Goal: Check status: Check status

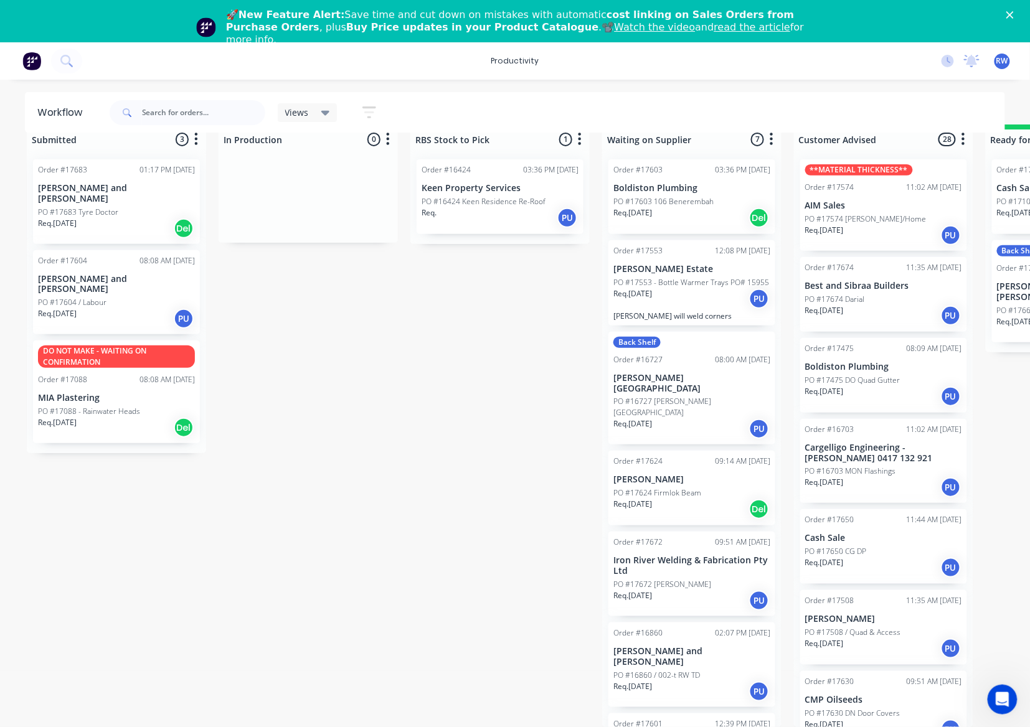
scroll to position [37, 0]
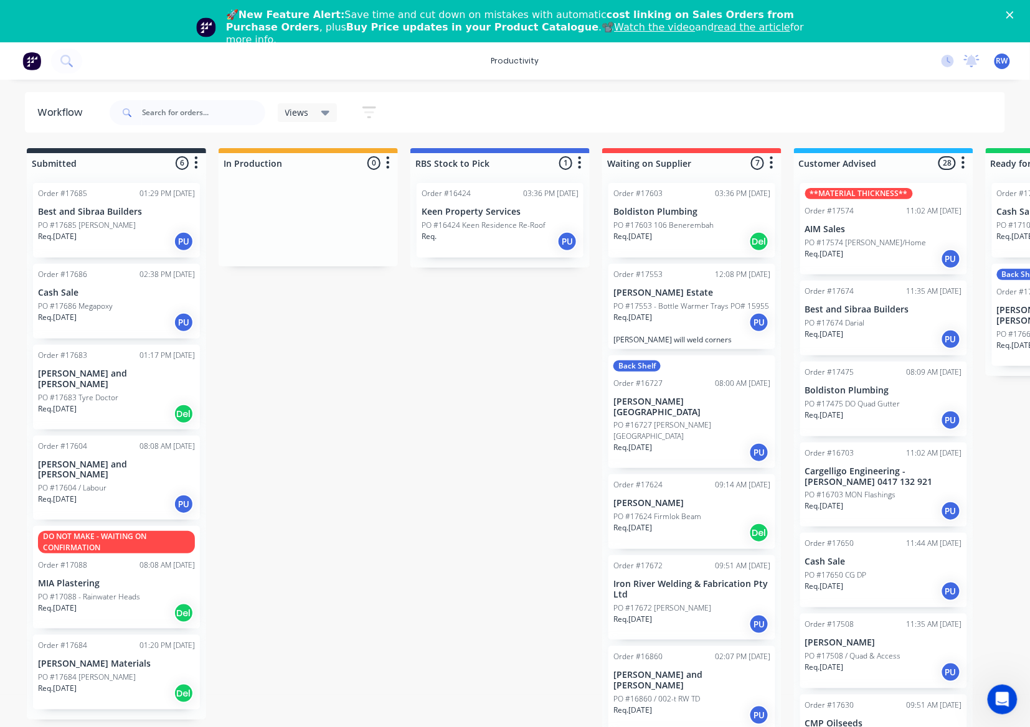
click at [102, 683] on div "Req. 30/09/25 Del" at bounding box center [116, 693] width 157 height 21
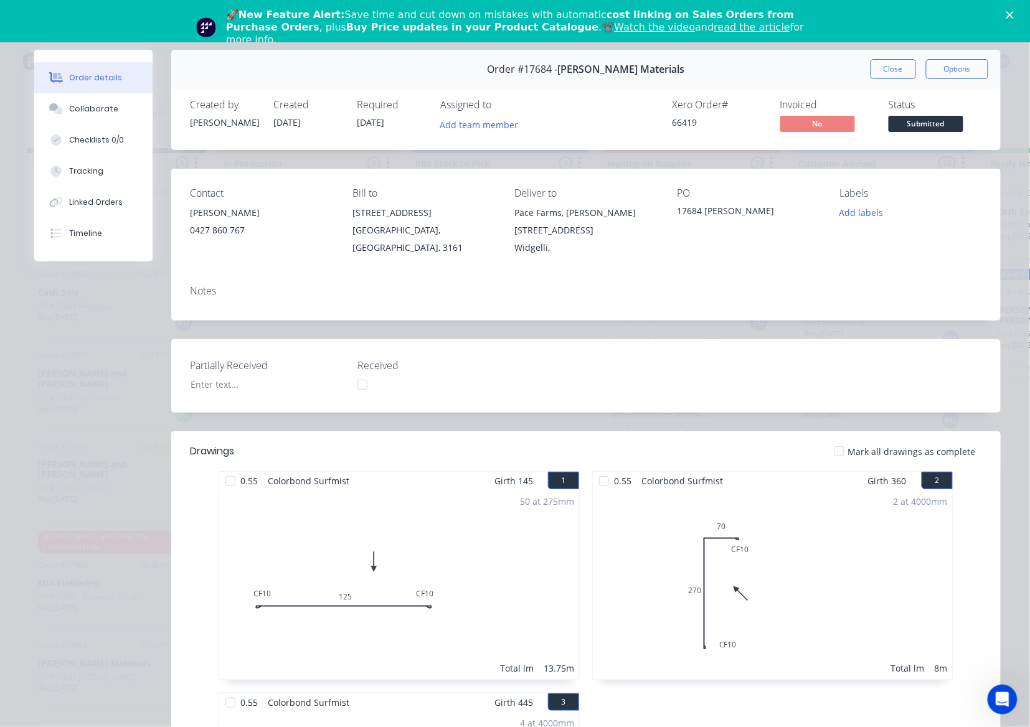
click at [829, 456] on div at bounding box center [839, 451] width 25 height 25
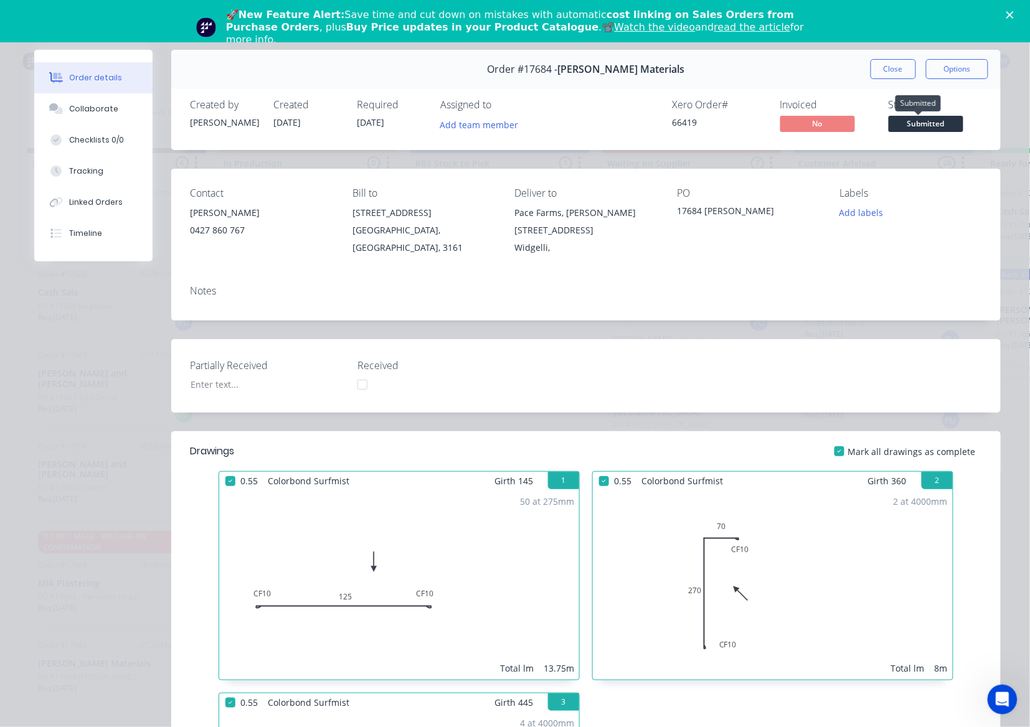
click at [944, 123] on span "Submitted" at bounding box center [925, 124] width 75 height 16
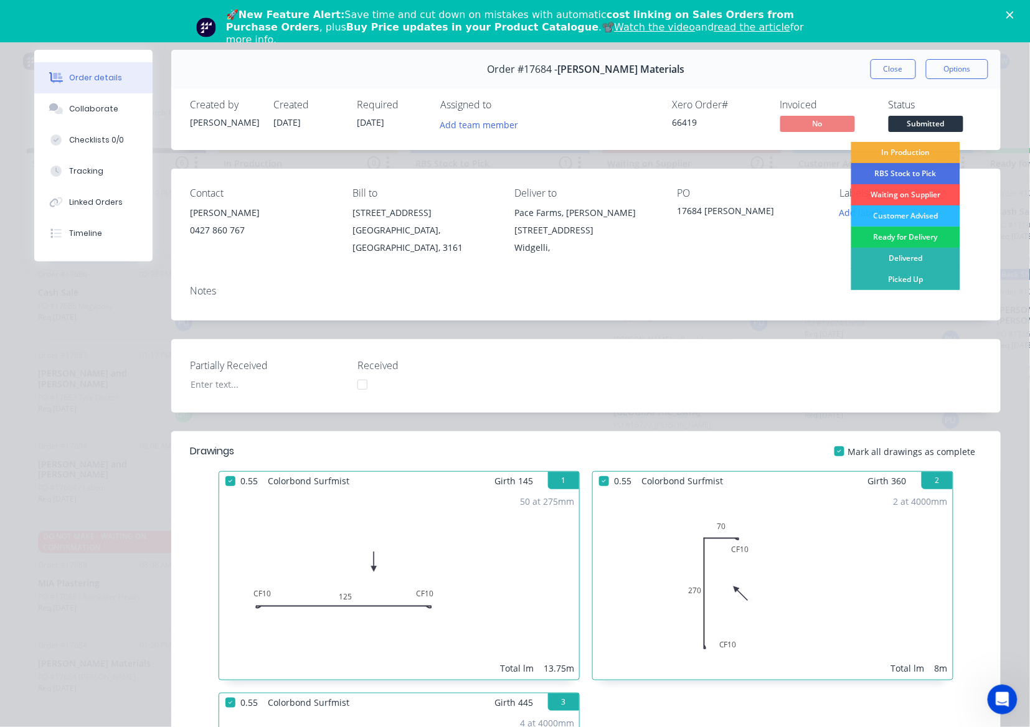
click at [909, 238] on div "Ready for Delivery" at bounding box center [905, 237] width 109 height 21
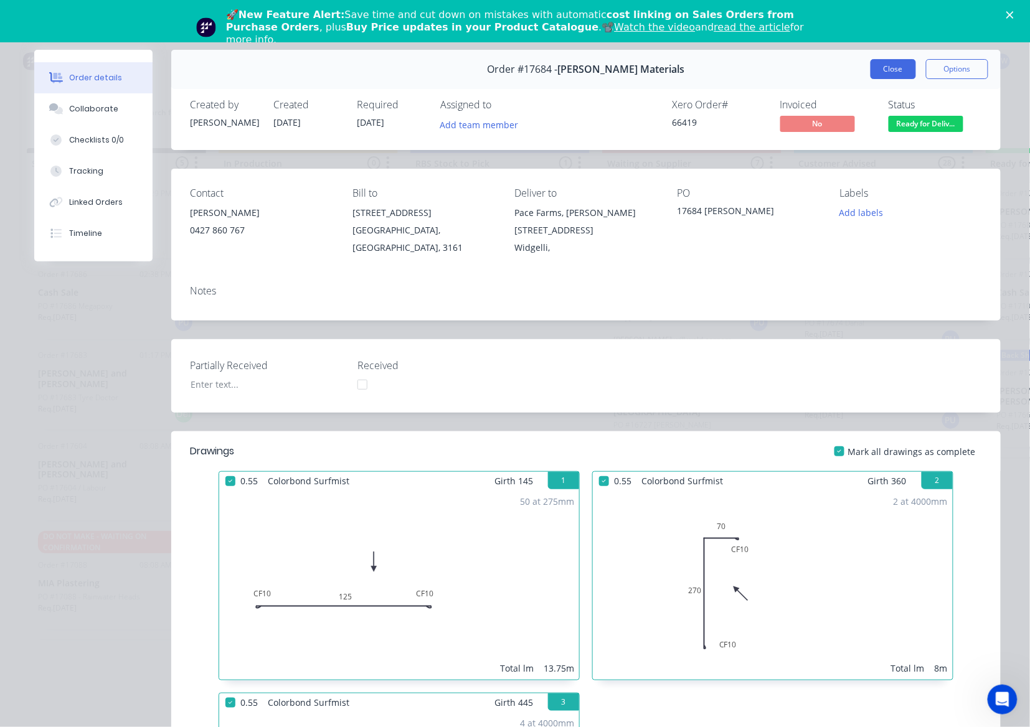
click at [886, 73] on button "Close" at bounding box center [892, 69] width 45 height 20
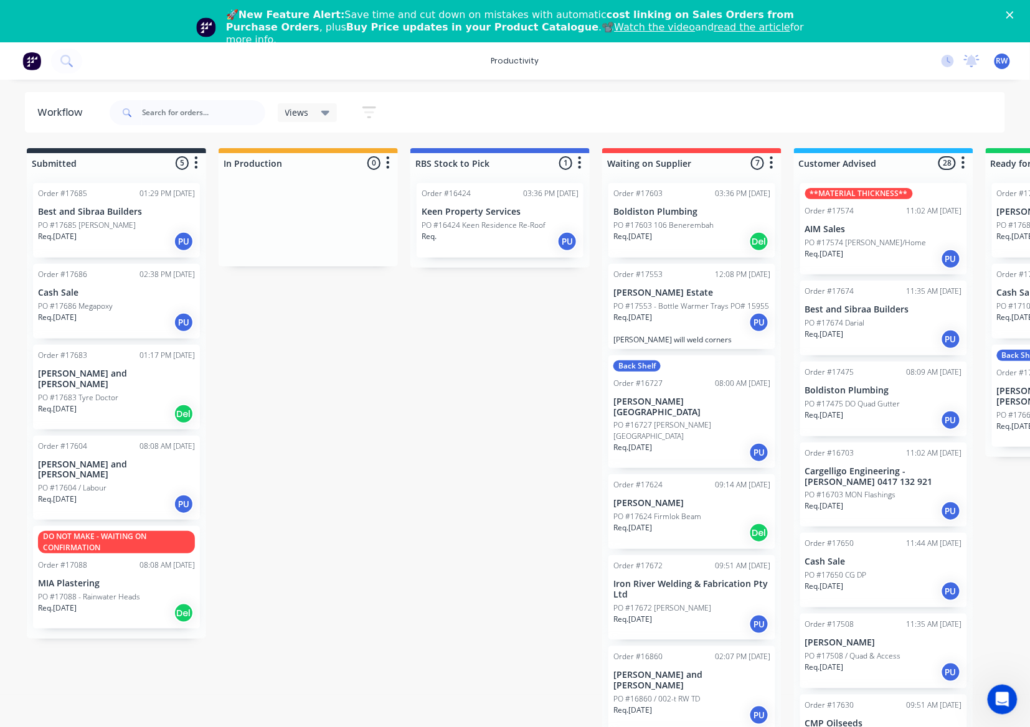
click at [68, 326] on div "Req. 30/09/25 PU" at bounding box center [116, 322] width 157 height 21
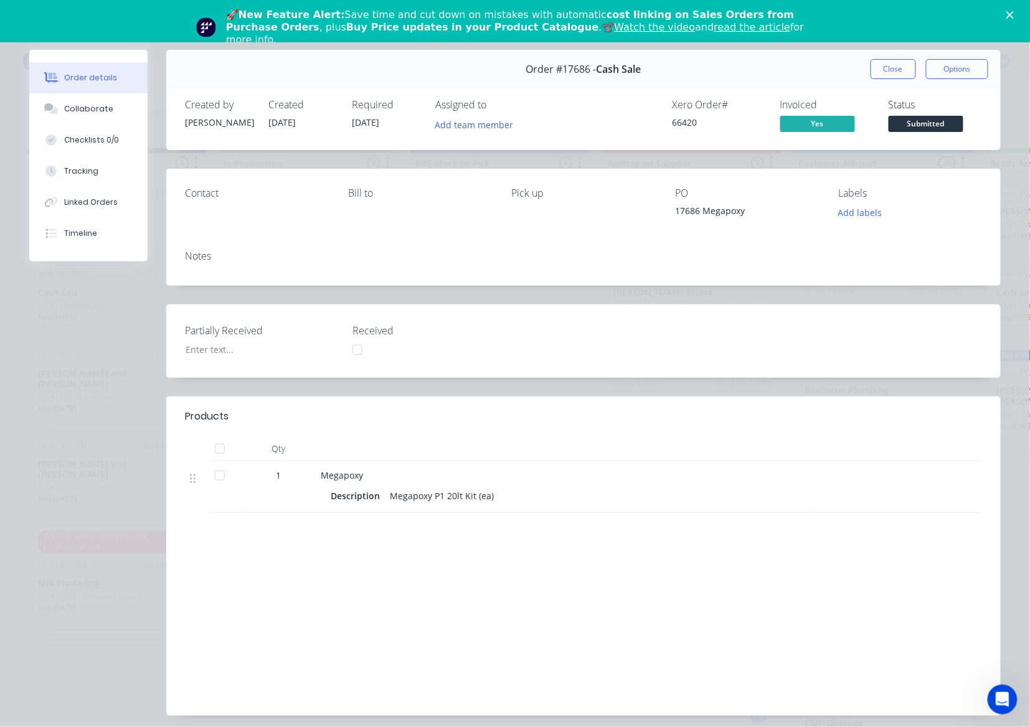
click at [214, 448] on div at bounding box center [219, 448] width 25 height 25
click at [912, 121] on span "Submitted" at bounding box center [925, 124] width 75 height 16
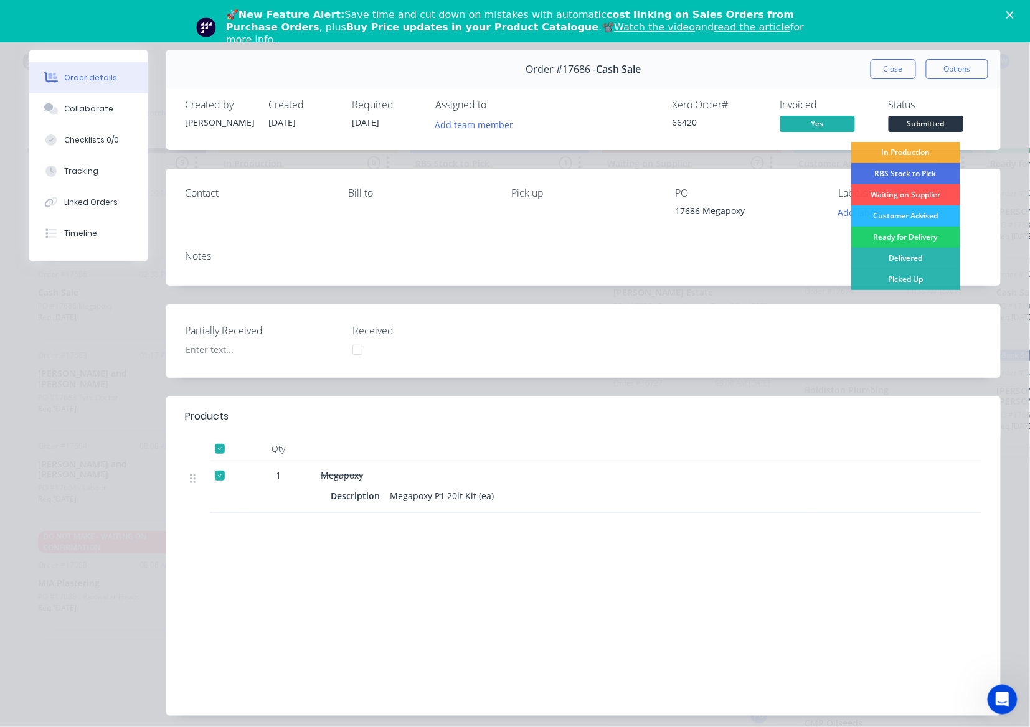
drag, startPoint x: 900, startPoint y: 284, endPoint x: 900, endPoint y: 260, distance: 23.7
click at [900, 284] on div "Picked Up" at bounding box center [905, 279] width 109 height 21
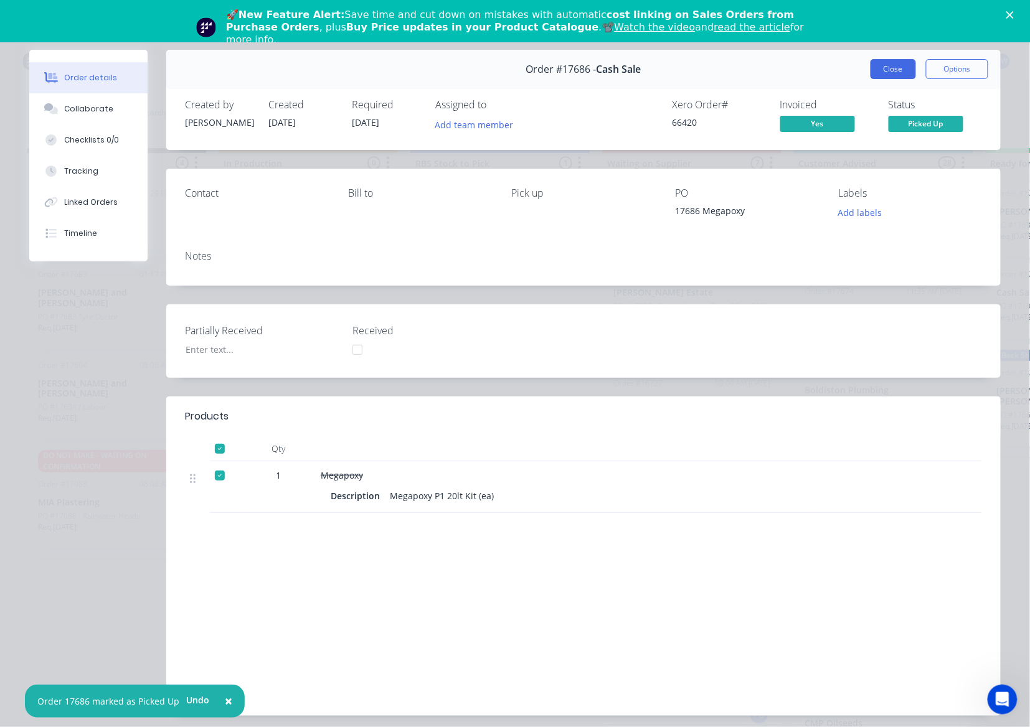
click at [880, 63] on button "Close" at bounding box center [892, 69] width 45 height 20
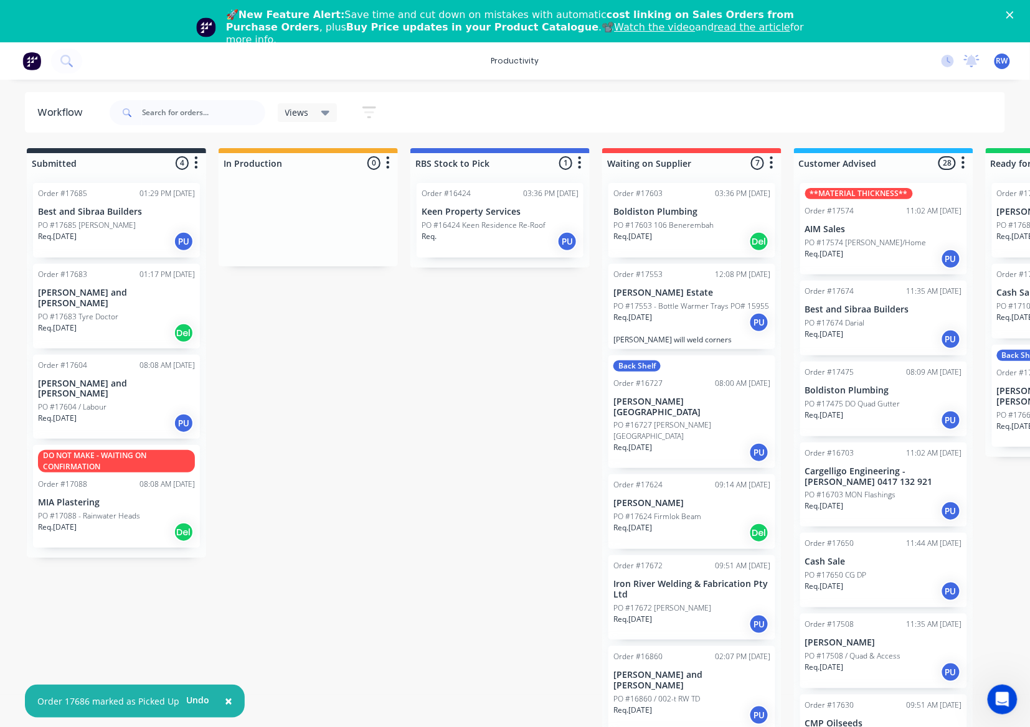
click at [110, 322] on div "Req. 30/09/25 Del" at bounding box center [116, 332] width 157 height 21
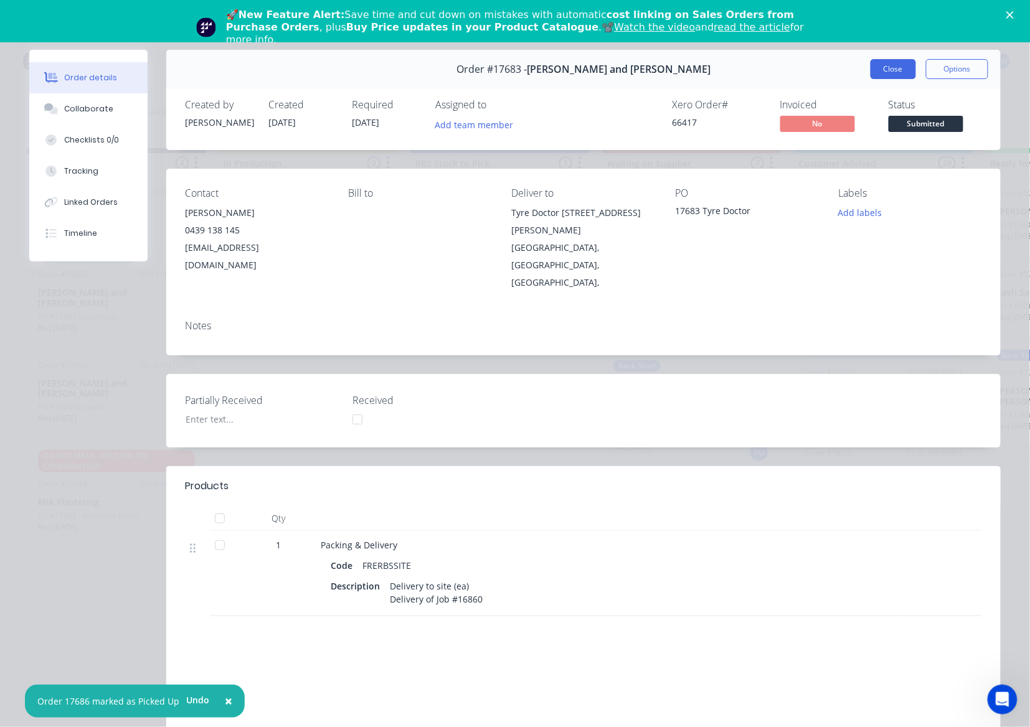
click at [870, 73] on button "Close" at bounding box center [892, 69] width 45 height 20
